Goal: Task Accomplishment & Management: Manage account settings

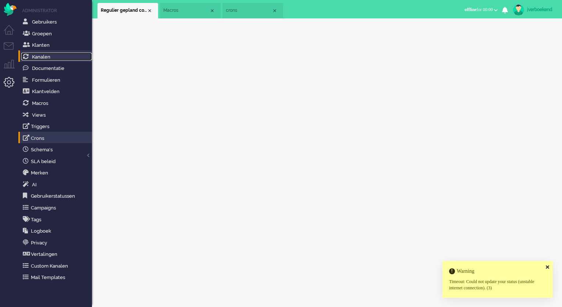
click at [51, 56] on link "Kanalen" at bounding box center [56, 57] width 71 height 8
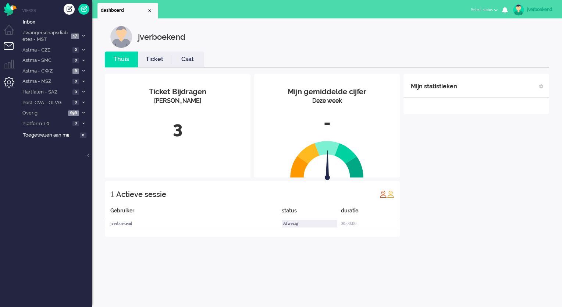
click at [7, 87] on li "Admin menu" at bounding box center [12, 85] width 17 height 17
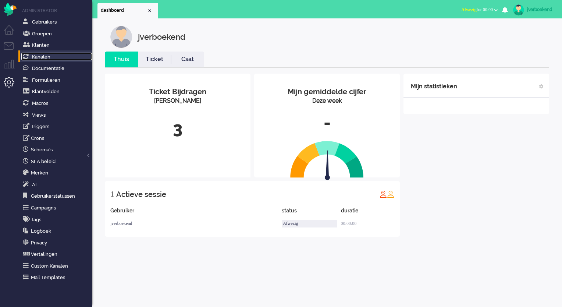
click at [47, 55] on span "Kanalen" at bounding box center [41, 57] width 18 height 6
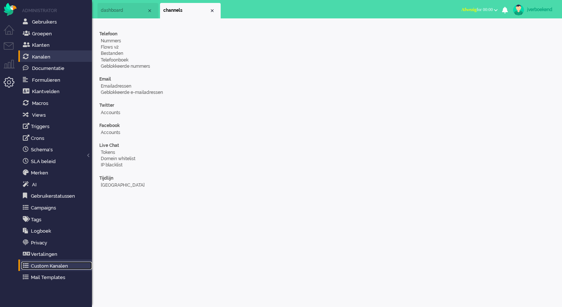
click at [54, 265] on link "Custom Kanalen" at bounding box center [56, 265] width 71 height 8
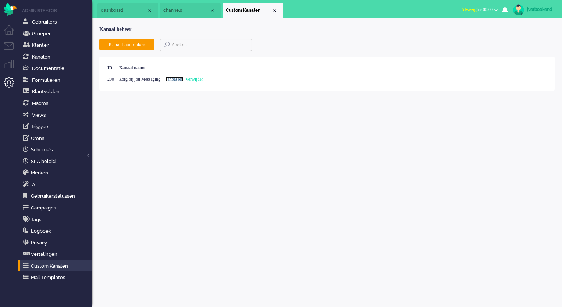
click at [183, 81] on link "aanpassen" at bounding box center [174, 78] width 18 height 5
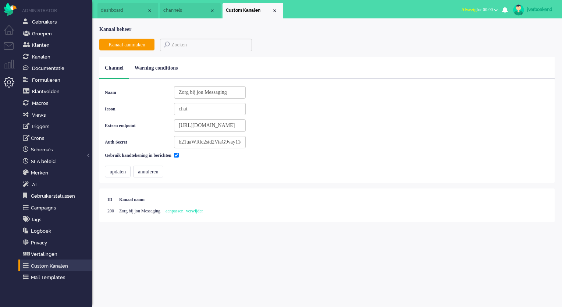
click at [175, 71] on div "Warning conditions" at bounding box center [156, 68] width 54 height 22
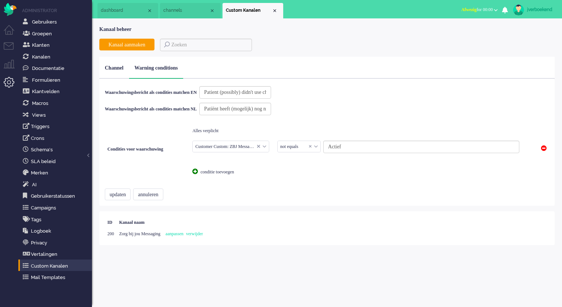
click at [119, 72] on div "Channel" at bounding box center [114, 68] width 30 height 22
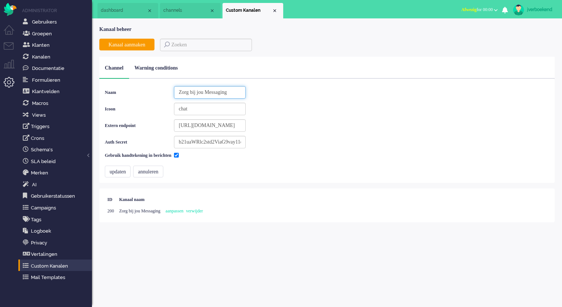
drag, startPoint x: 262, startPoint y: 92, endPoint x: 194, endPoint y: 93, distance: 67.7
click at [194, 93] on input "Zorg bij jou Messaging" at bounding box center [210, 92] width 72 height 12
drag, startPoint x: 210, startPoint y: 155, endPoint x: 186, endPoint y: 155, distance: 23.9
click at [186, 155] on div "Gebruik handtekening in berichten" at bounding box center [175, 155] width 141 height 10
click at [179, 156] on input "Gebruik handtekening in berichten" at bounding box center [176, 155] width 5 height 5
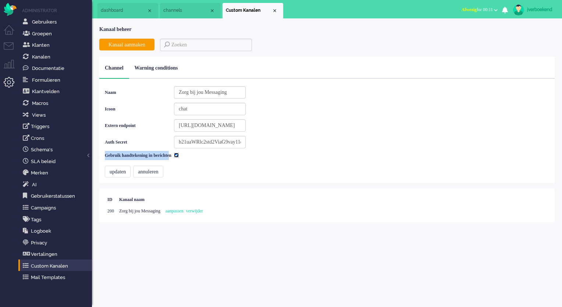
checkbox input "false"
click at [48, 56] on span "Kanalen" at bounding box center [41, 57] width 18 height 6
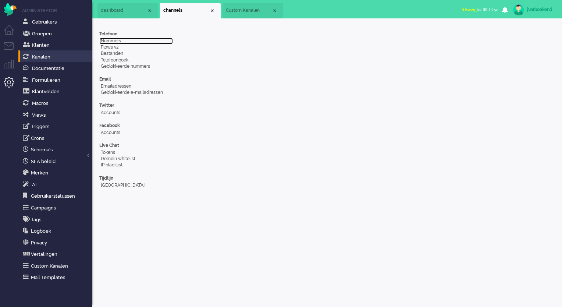
click at [109, 40] on link "Nummers" at bounding box center [136, 41] width 74 height 6
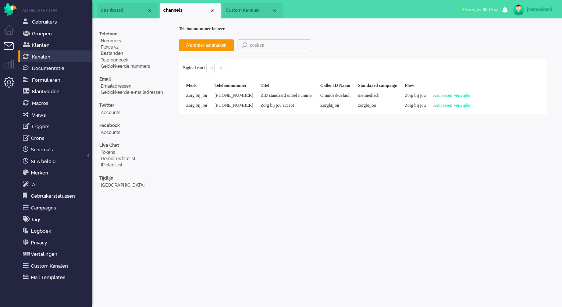
click at [7, 46] on li "Tickets menu" at bounding box center [12, 50] width 17 height 17
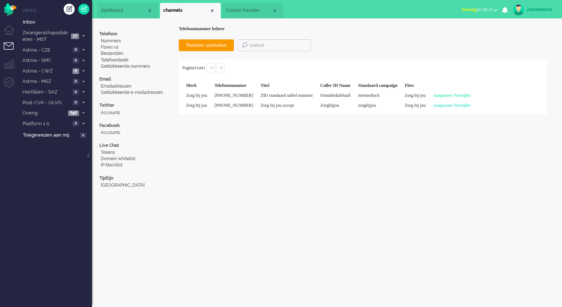
click at [471, 10] on span "Afwezig for 00:15" at bounding box center [477, 9] width 32 height 5
click at [464, 32] on label "Beschikbaar" at bounding box center [467, 33] width 58 height 6
click at [540, 10] on div "jverboekend" at bounding box center [541, 9] width 28 height 7
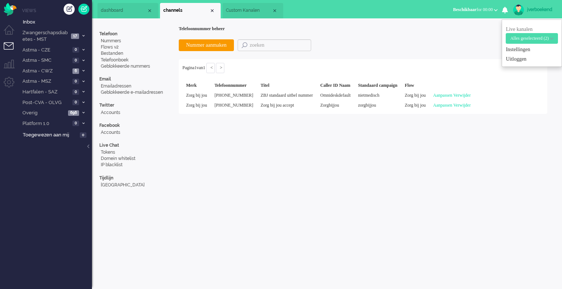
click at [433, 42] on div "Nummer aanmaken" at bounding box center [363, 39] width 368 height 15
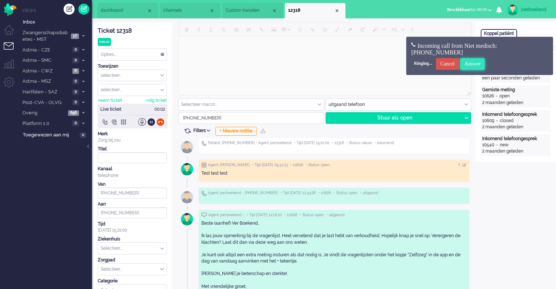
click at [485, 62] on input "Answer" at bounding box center [472, 64] width 25 height 12
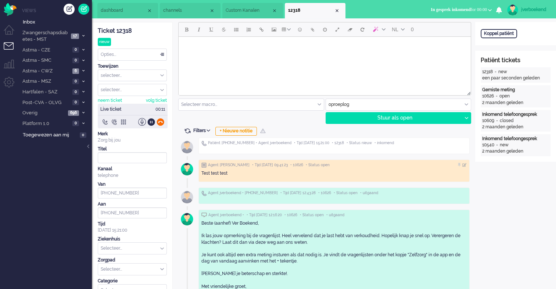
click at [160, 120] on div at bounding box center [161, 122] width 8 height 8
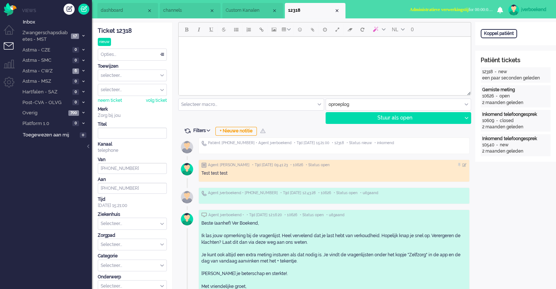
click at [465, 10] on span "Administratieve verwerkingstij" at bounding box center [439, 9] width 59 height 5
click at [455, 33] on label "Beschikbaar" at bounding box center [462, 33] width 58 height 6
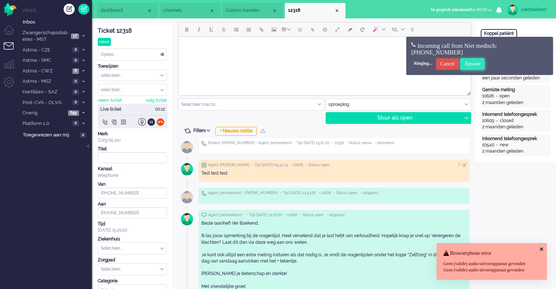
click at [485, 66] on input "Answer" at bounding box center [472, 64] width 25 height 12
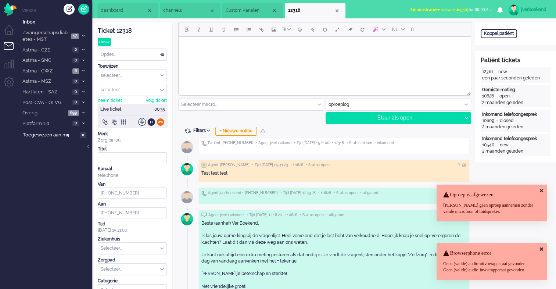
click at [162, 123] on div at bounding box center [161, 122] width 8 height 8
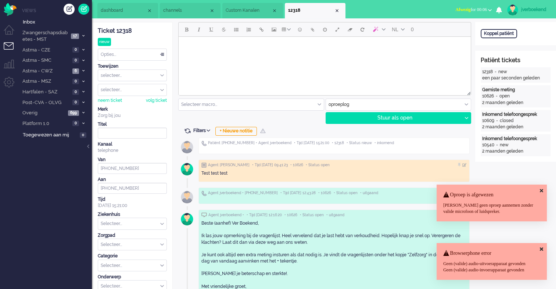
click at [472, 12] on span "Afwezig for 00:06" at bounding box center [471, 9] width 32 height 5
click at [460, 33] on label "Beschikbaar" at bounding box center [461, 33] width 58 height 6
click at [451, 9] on span "Beschikbaar" at bounding box center [459, 9] width 24 height 5
click at [407, 9] on ul "dashboard channels Custom Kanalen 12318" at bounding box center [252, 9] width 310 height 18
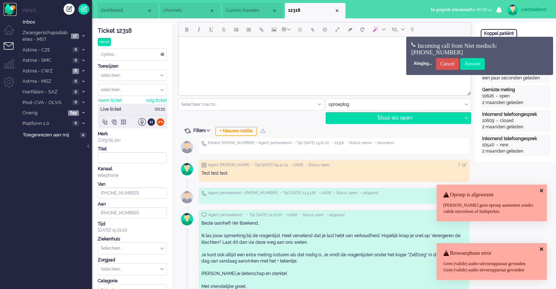
click at [14, 8] on img "Omnidesk" at bounding box center [10, 9] width 13 height 13
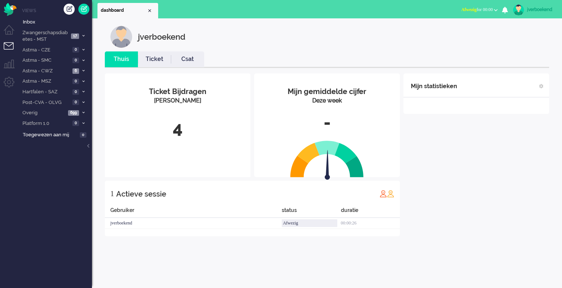
drag, startPoint x: 462, startPoint y: 9, endPoint x: 465, endPoint y: 15, distance: 6.7
click at [465, 10] on span "Afwezig" at bounding box center [468, 9] width 15 height 5
click at [466, 33] on label "Beschikbaar" at bounding box center [467, 33] width 58 height 6
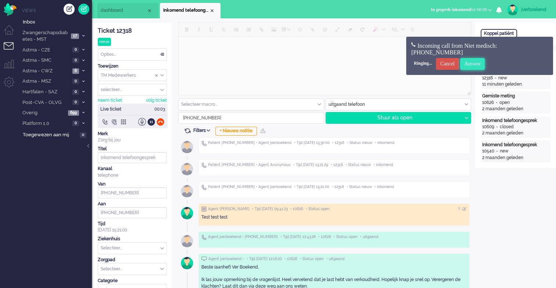
click at [478, 63] on input "Answer" at bounding box center [472, 64] width 25 height 12
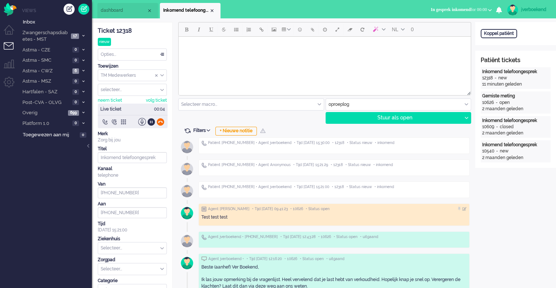
click at [161, 124] on div at bounding box center [161, 122] width 8 height 8
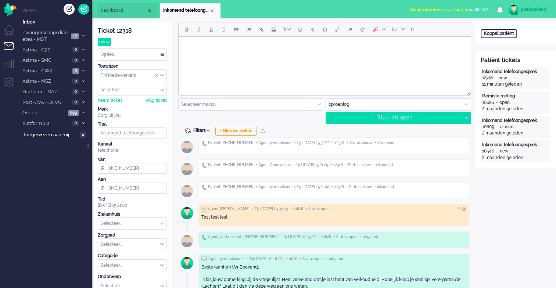
click at [455, 10] on span "Administratieve verwerkingstij" at bounding box center [439, 9] width 59 height 5
click at [465, 32] on label "Beschikbaar" at bounding box center [462, 33] width 58 height 6
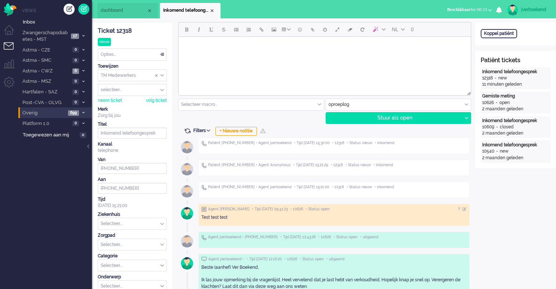
click at [83, 112] on icon at bounding box center [83, 112] width 2 height 3
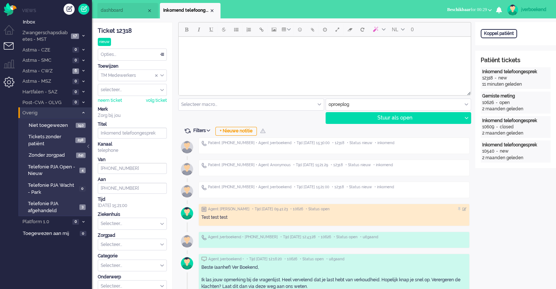
click at [11, 80] on li "Admin menu" at bounding box center [12, 85] width 17 height 17
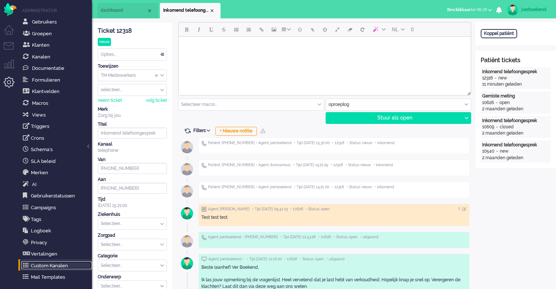
click at [50, 268] on link "Custom Kanalen" at bounding box center [56, 265] width 71 height 8
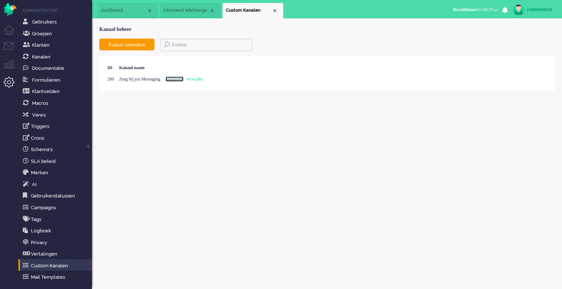
click at [183, 79] on link "aanpassen" at bounding box center [174, 78] width 18 height 5
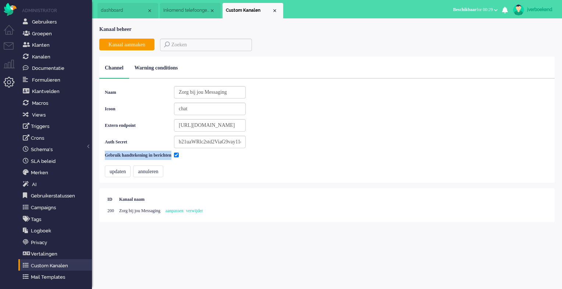
drag, startPoint x: 103, startPoint y: 154, endPoint x: 190, endPoint y: 156, distance: 86.8
click at [190, 156] on div "Naam Zorg bij jou Messaging Icoon chat Extern endpoint [URL][DOMAIN_NAME] Auth …" at bounding box center [326, 131] width 455 height 104
copy label "Gebruik handtekening in berichten"
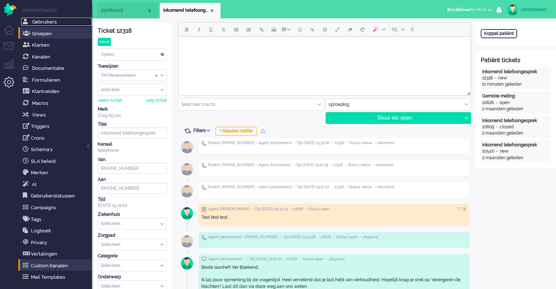
drag, startPoint x: 54, startPoint y: 22, endPoint x: 75, endPoint y: 34, distance: 23.4
click at [54, 22] on span "Gebruikers" at bounding box center [44, 22] width 25 height 6
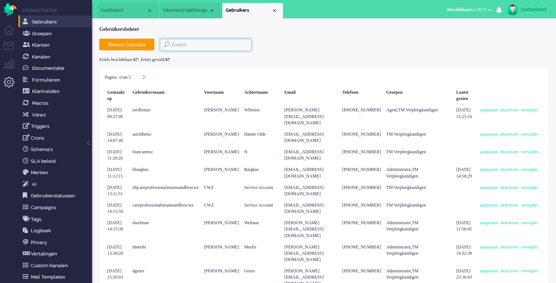
click at [203, 44] on input at bounding box center [206, 45] width 92 height 12
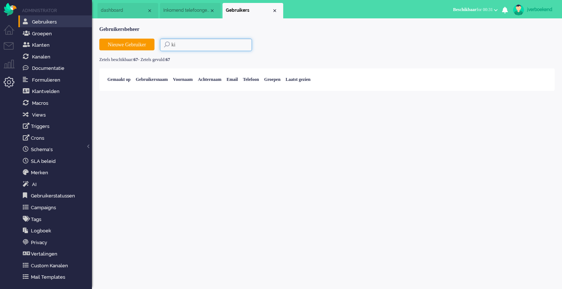
type input "k"
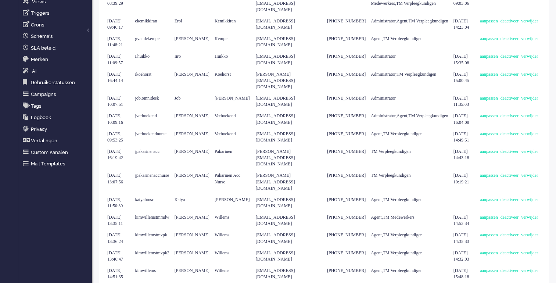
scroll to position [116, 0]
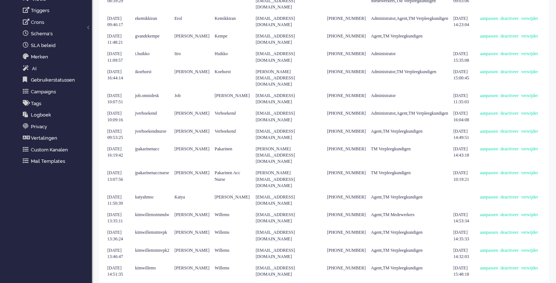
type input "k"
type input "2"
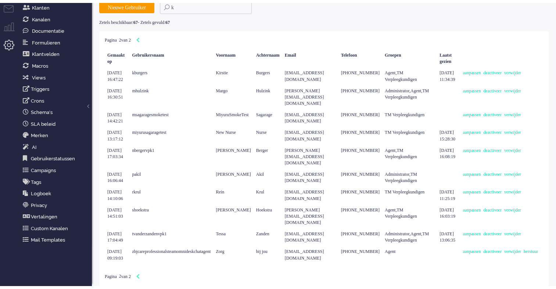
scroll to position [27, 0]
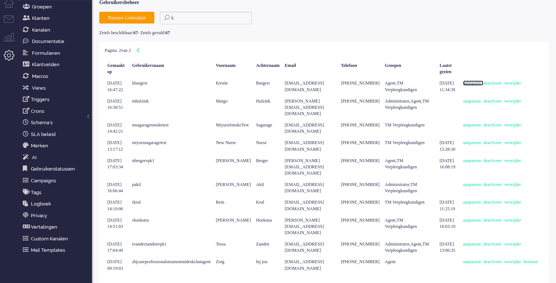
click at [484, 84] on link "aanpassen" at bounding box center [473, 83] width 21 height 5
select select
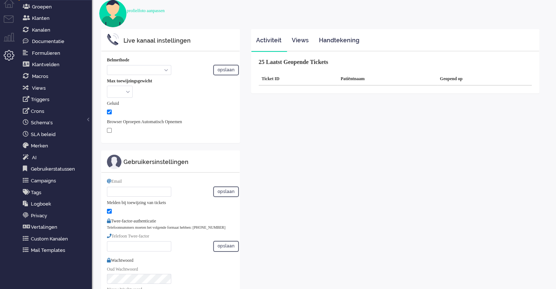
select select "inbound-new"
type input "[PHONE_NUMBER]"
checkbox input "true"
type input "[EMAIL_ADDRESS][DOMAIN_NAME]"
checkbox input "true"
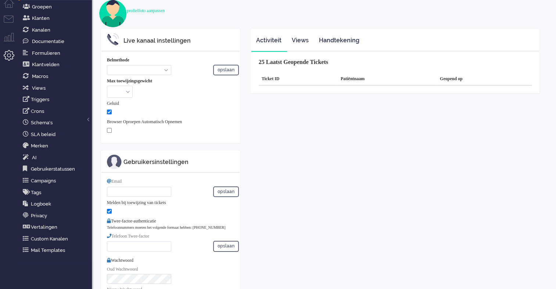
type input "[PHONE_NUMBER]"
select select "nl"
select select "nl_NL"
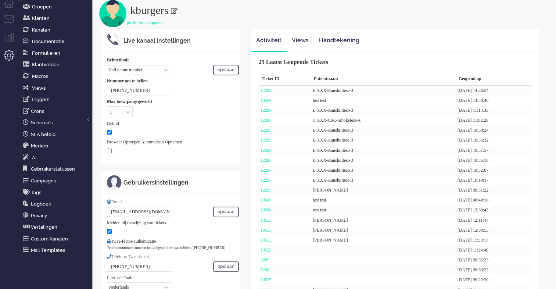
scroll to position [208, 0]
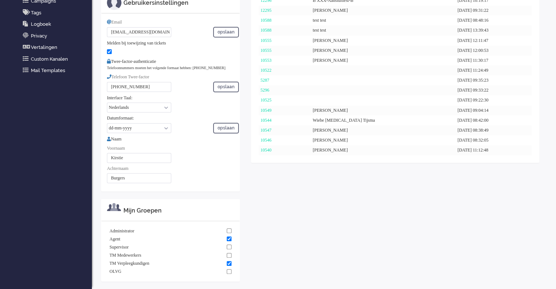
click at [132, 160] on input "Kirstie" at bounding box center [139, 158] width 64 height 10
drag, startPoint x: 132, startPoint y: 160, endPoint x: 98, endPoint y: 159, distance: 34.2
click at [96, 160] on div "Live kanaal instellingen Belmethode Call phone number Call sip number Browser A…" at bounding box center [171, 69] width 150 height 440
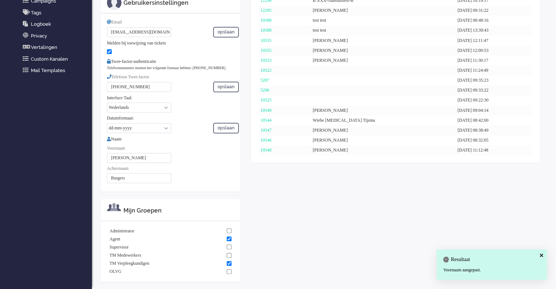
type input "[PERSON_NAME]"
click at [201, 163] on div "[PERSON_NAME]" at bounding box center [160, 158] width 106 height 10
click at [220, 130] on button "opslaan" at bounding box center [226, 128] width 26 height 11
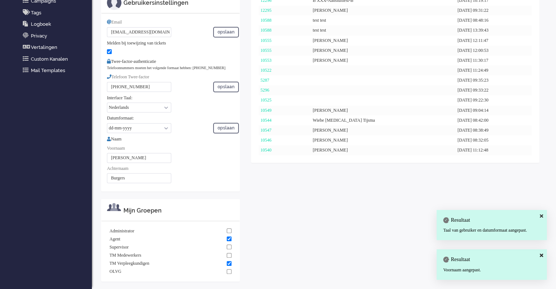
click at [241, 180] on div "Live kanaal instellingen Belmethode Call phone number Call sip number Browser A…" at bounding box center [171, 69] width 150 height 440
